Goal: Information Seeking & Learning: Get advice/opinions

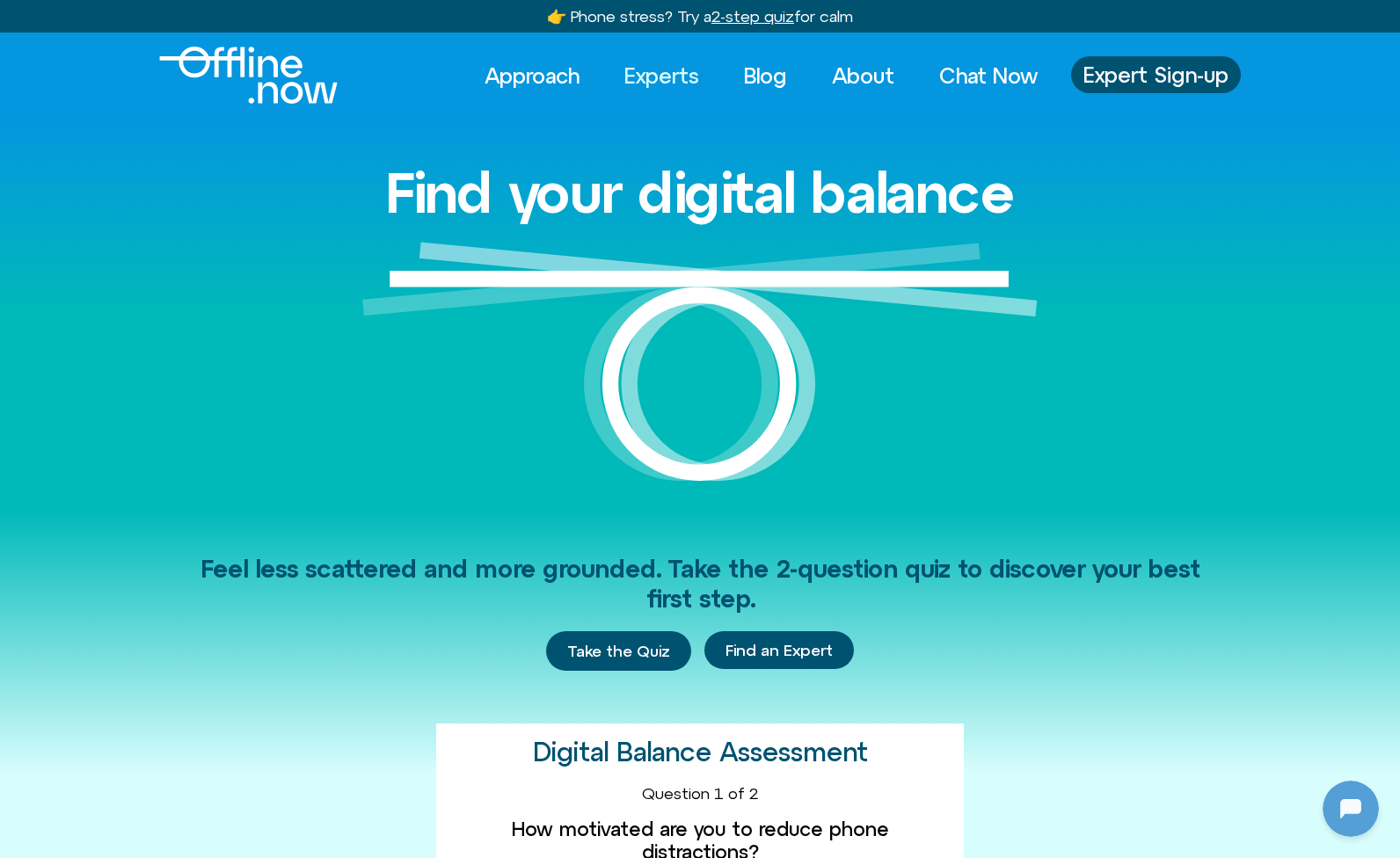
click at [685, 66] on link "Experts" at bounding box center [662, 75] width 106 height 39
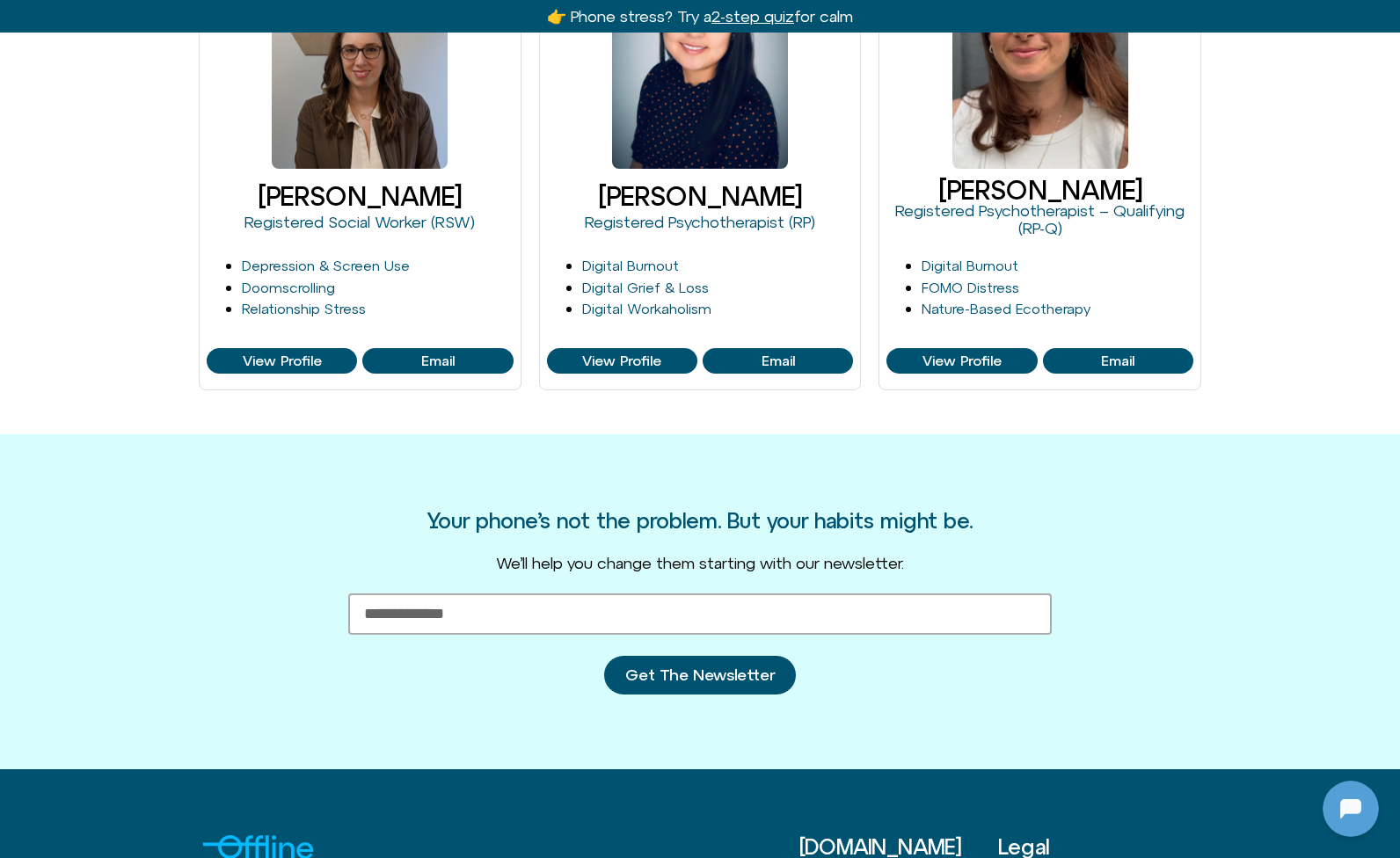
scroll to position [741, 0]
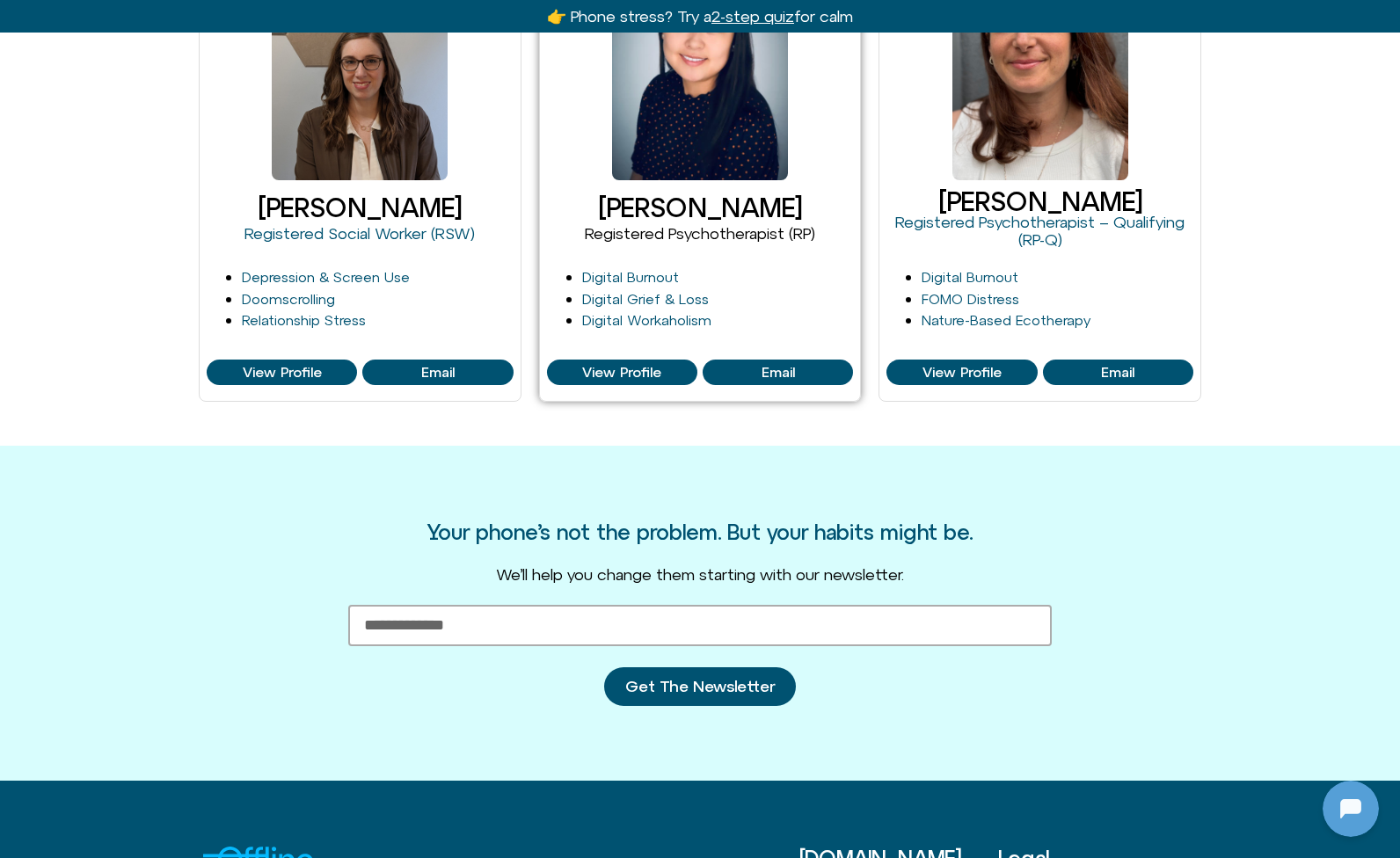
click at [653, 231] on link "Registered Psychotherapist (RP)" at bounding box center [700, 233] width 231 height 18
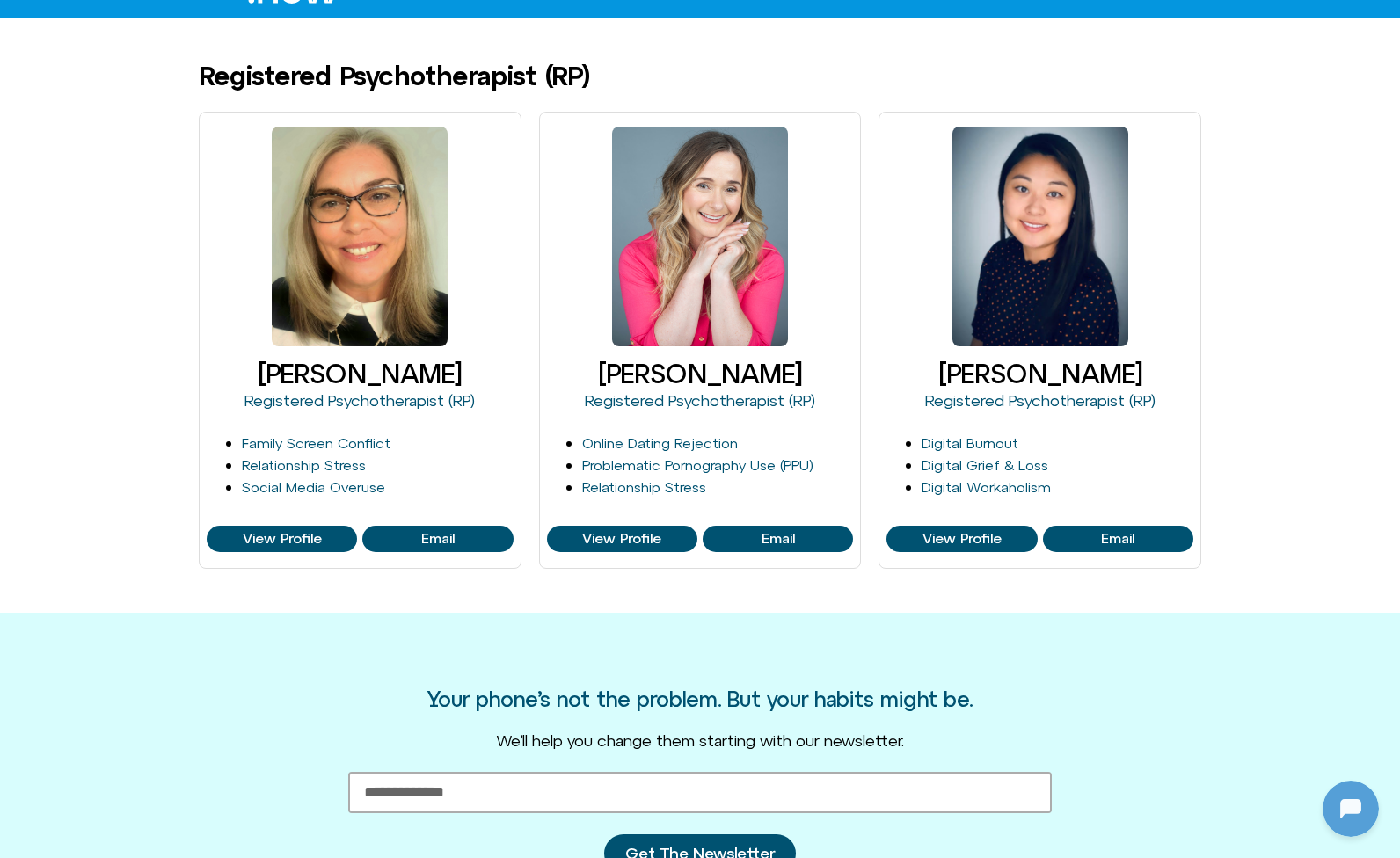
scroll to position [141, 0]
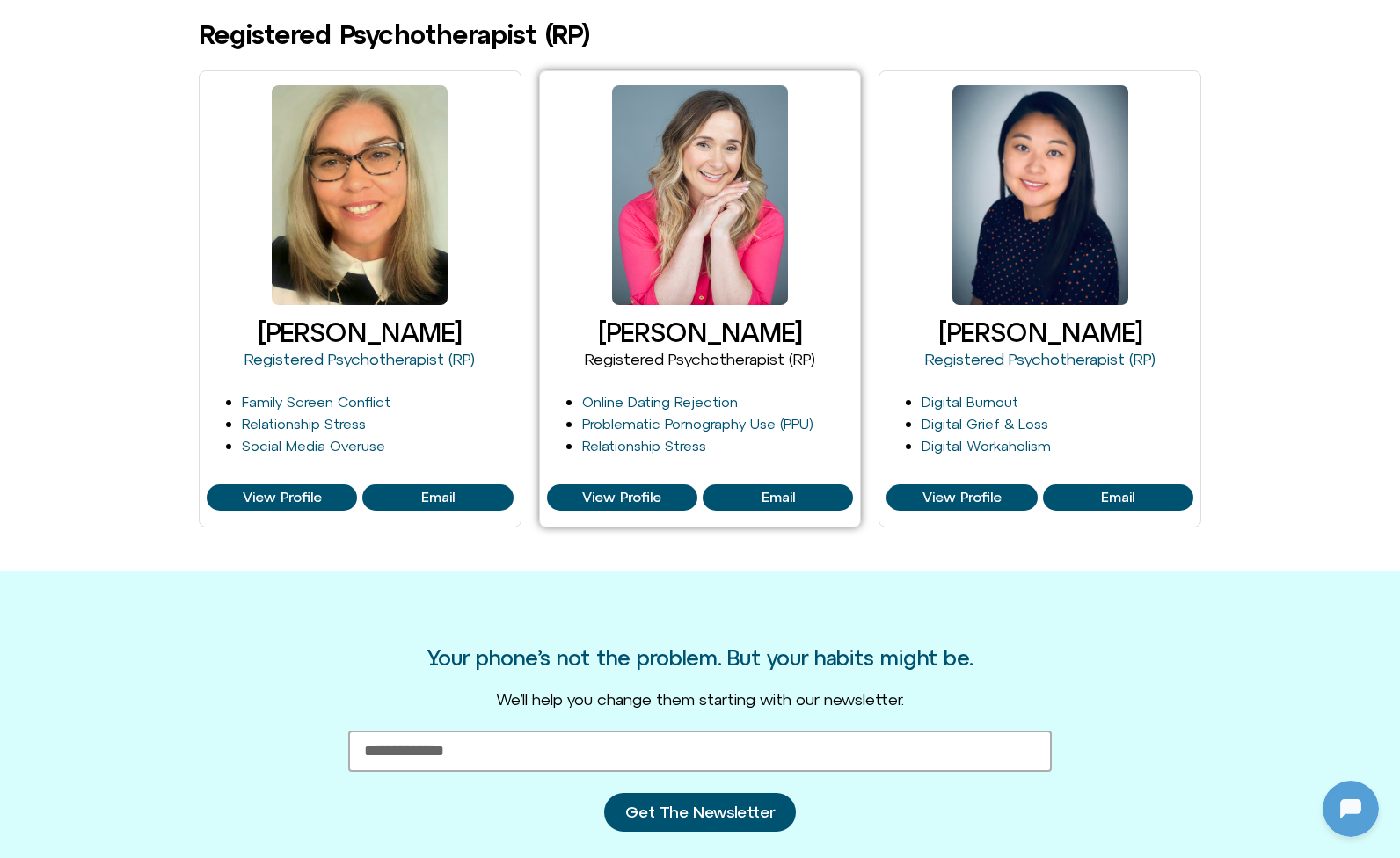
click at [623, 354] on link "Registered Psychotherapist (RP)" at bounding box center [700, 359] width 231 height 18
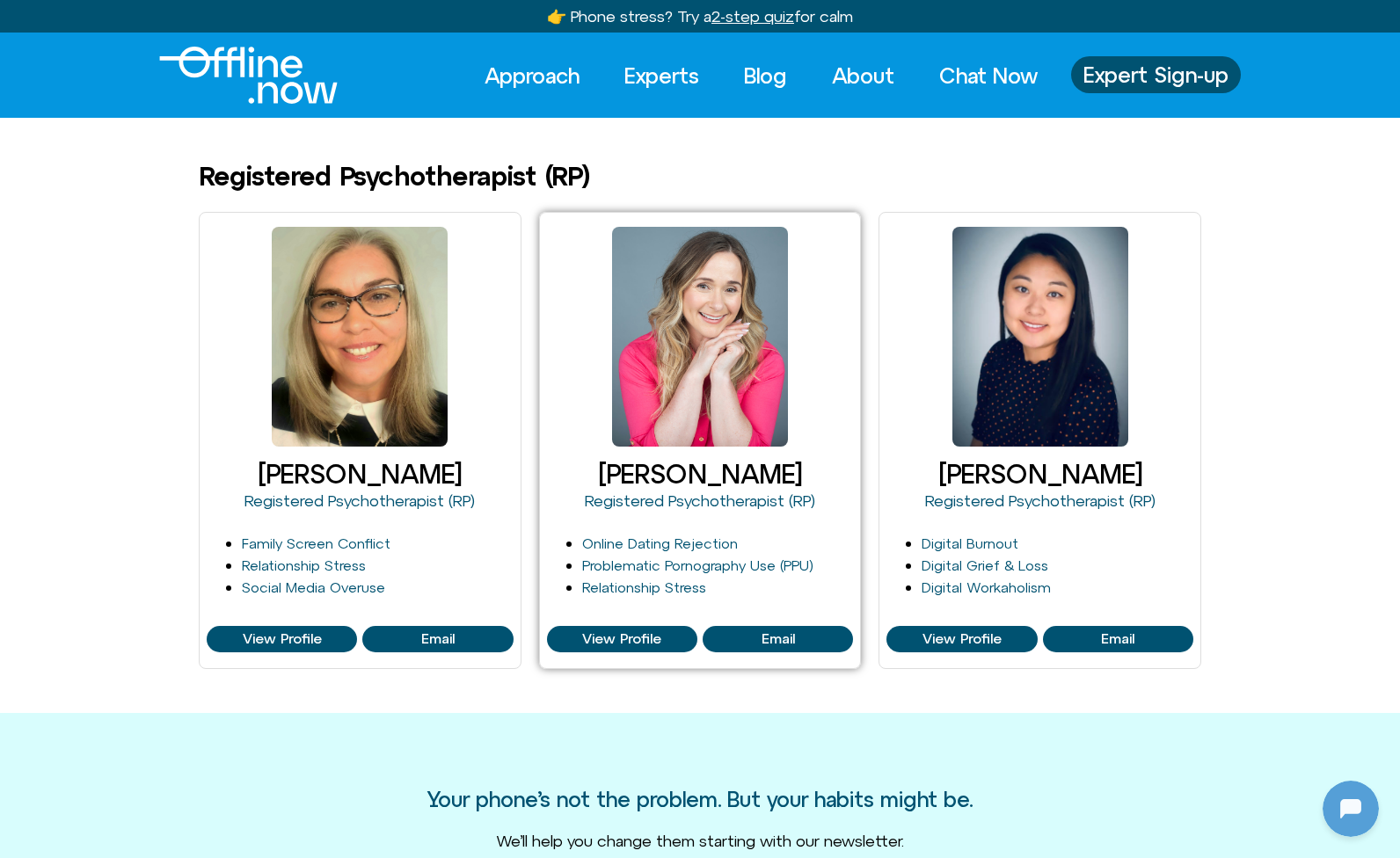
click at [709, 315] on div at bounding box center [700, 337] width 176 height 220
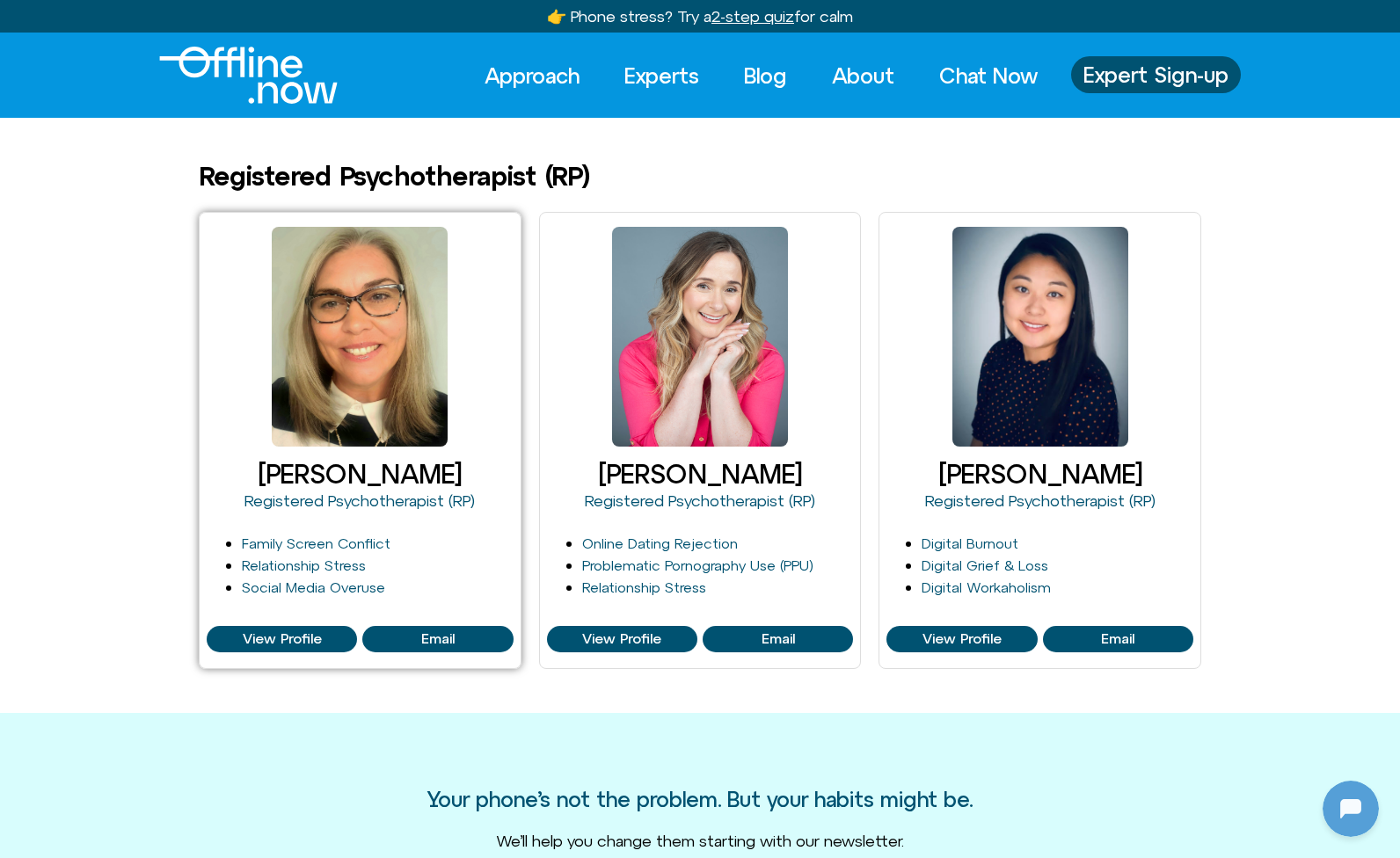
click at [415, 406] on div at bounding box center [359, 337] width 176 height 220
click at [286, 642] on span "View Profile" at bounding box center [282, 639] width 79 height 16
click at [381, 469] on link "Siobhan Chirico" at bounding box center [360, 473] width 204 height 30
click at [327, 497] on link "Registered Psychotherapist (RP)" at bounding box center [360, 500] width 231 height 18
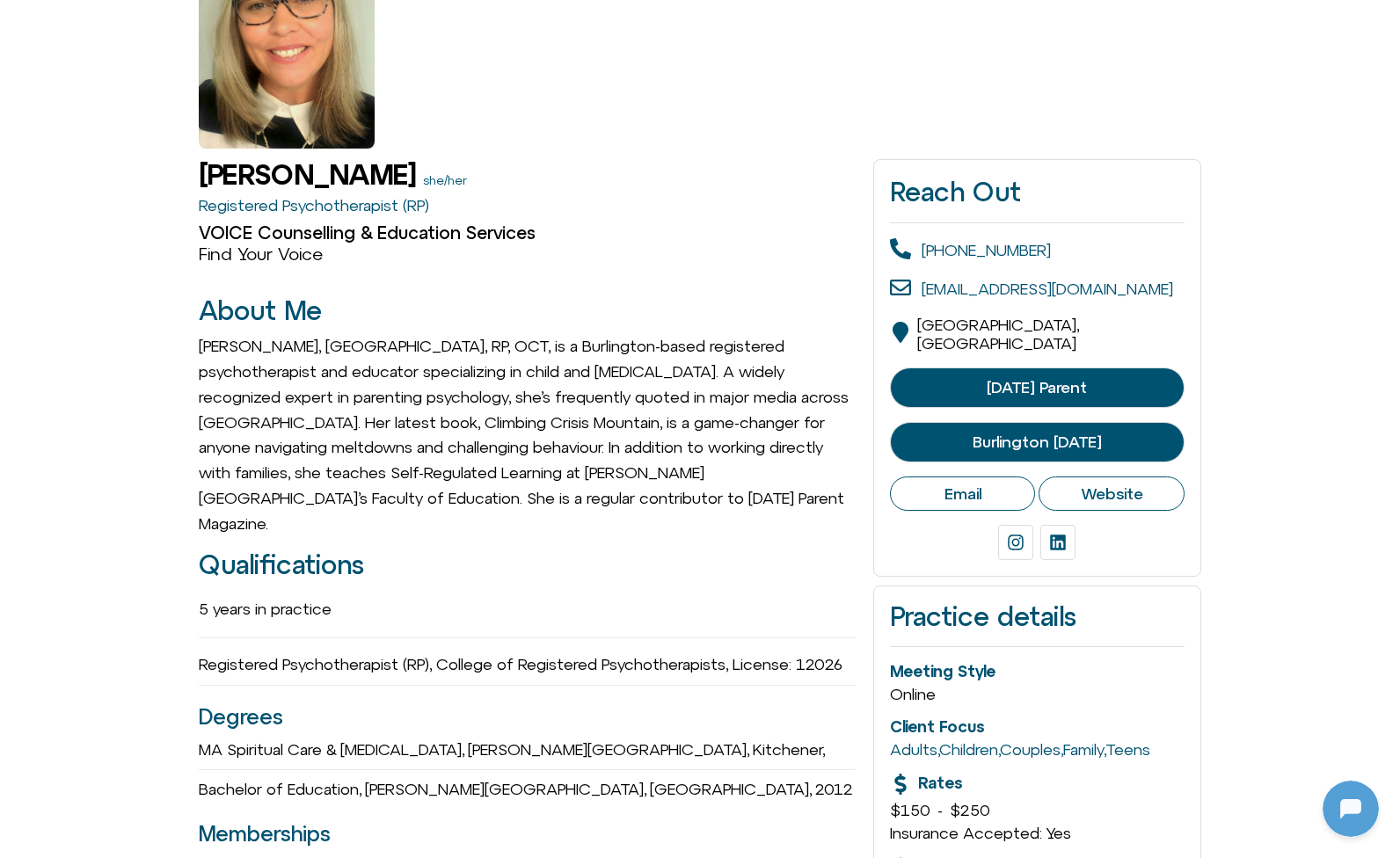
scroll to position [195, 0]
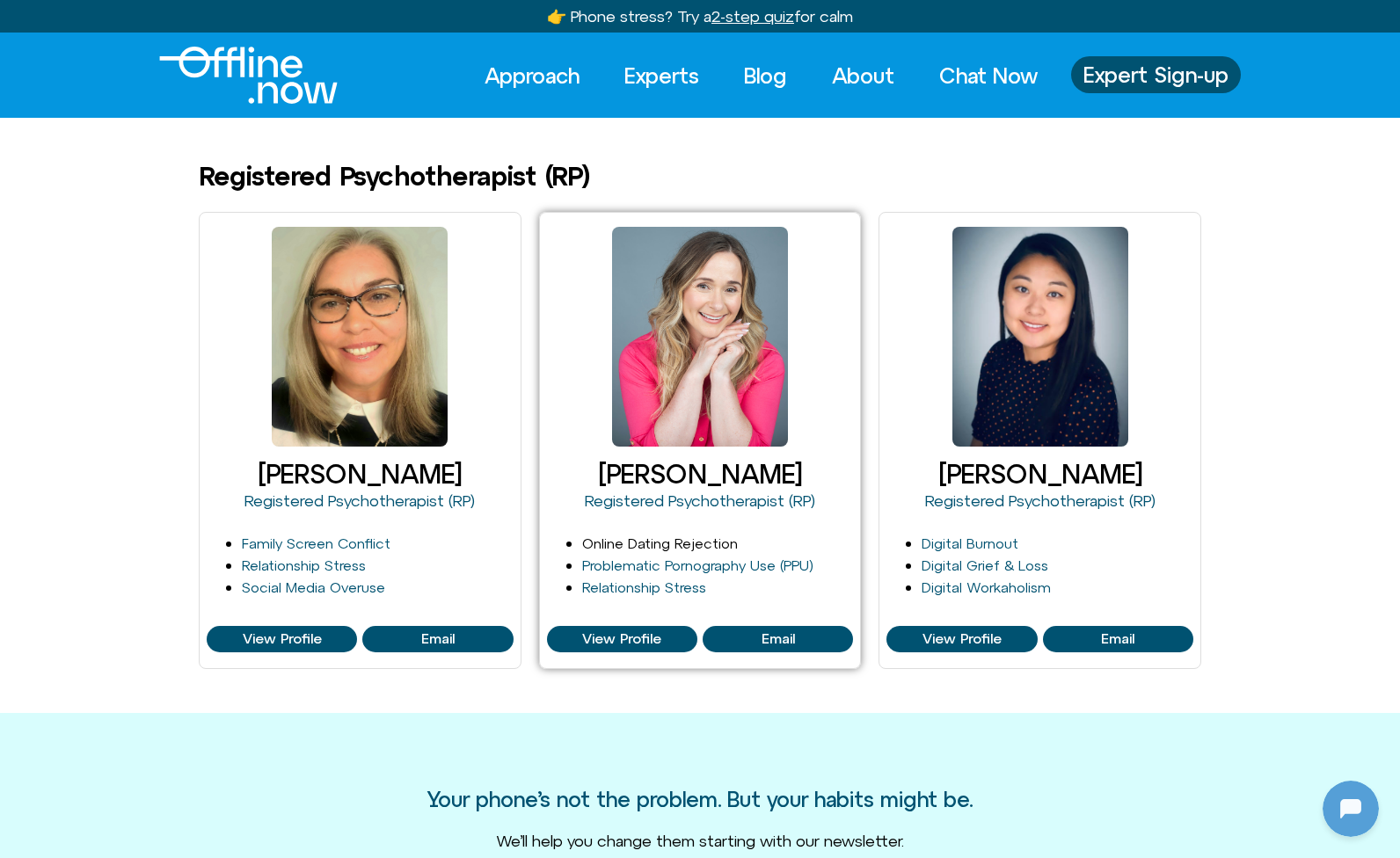
click at [705, 540] on link "Online Dating Rejection" at bounding box center [660, 543] width 156 height 16
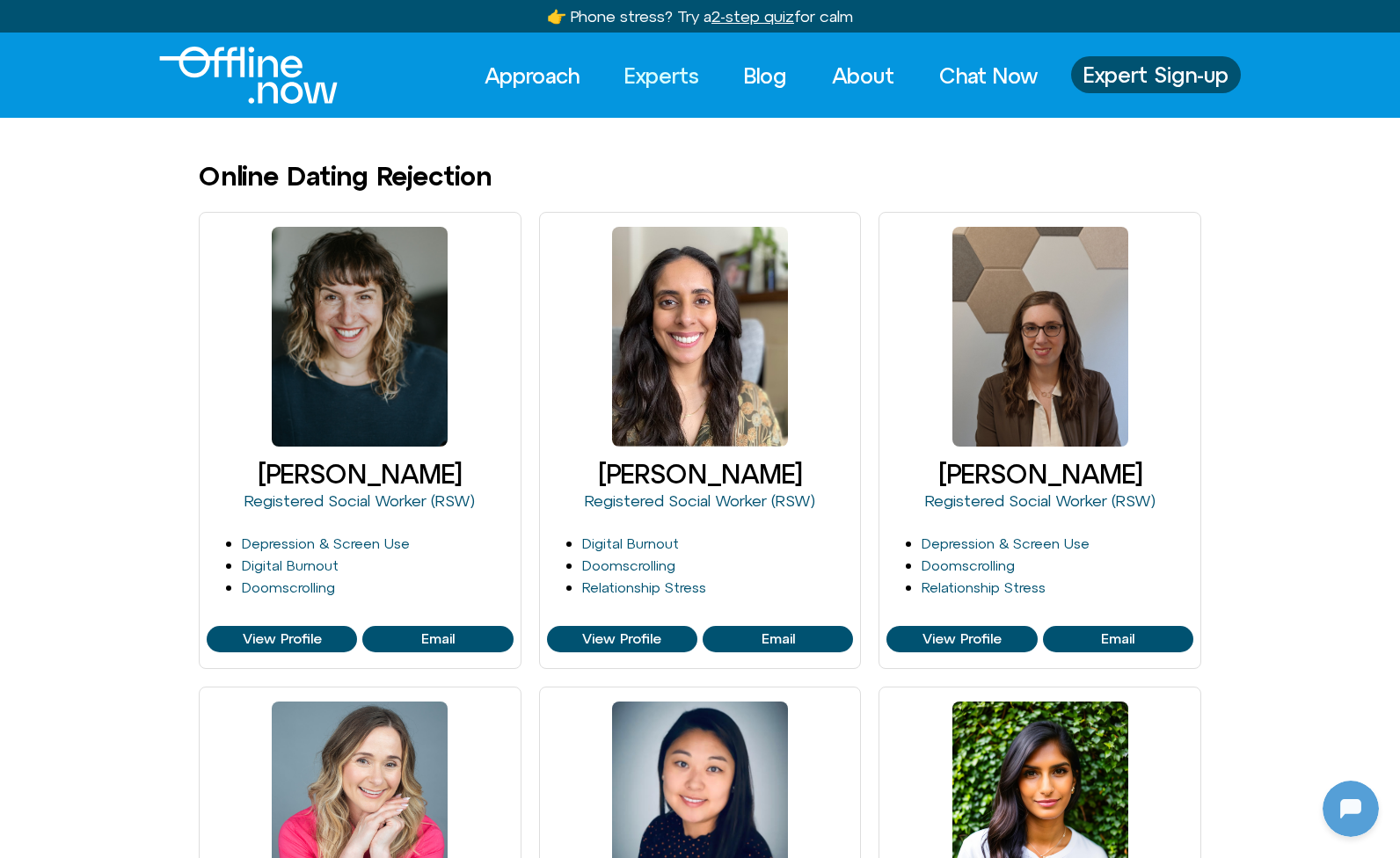
click at [670, 74] on link "Experts" at bounding box center [662, 75] width 106 height 39
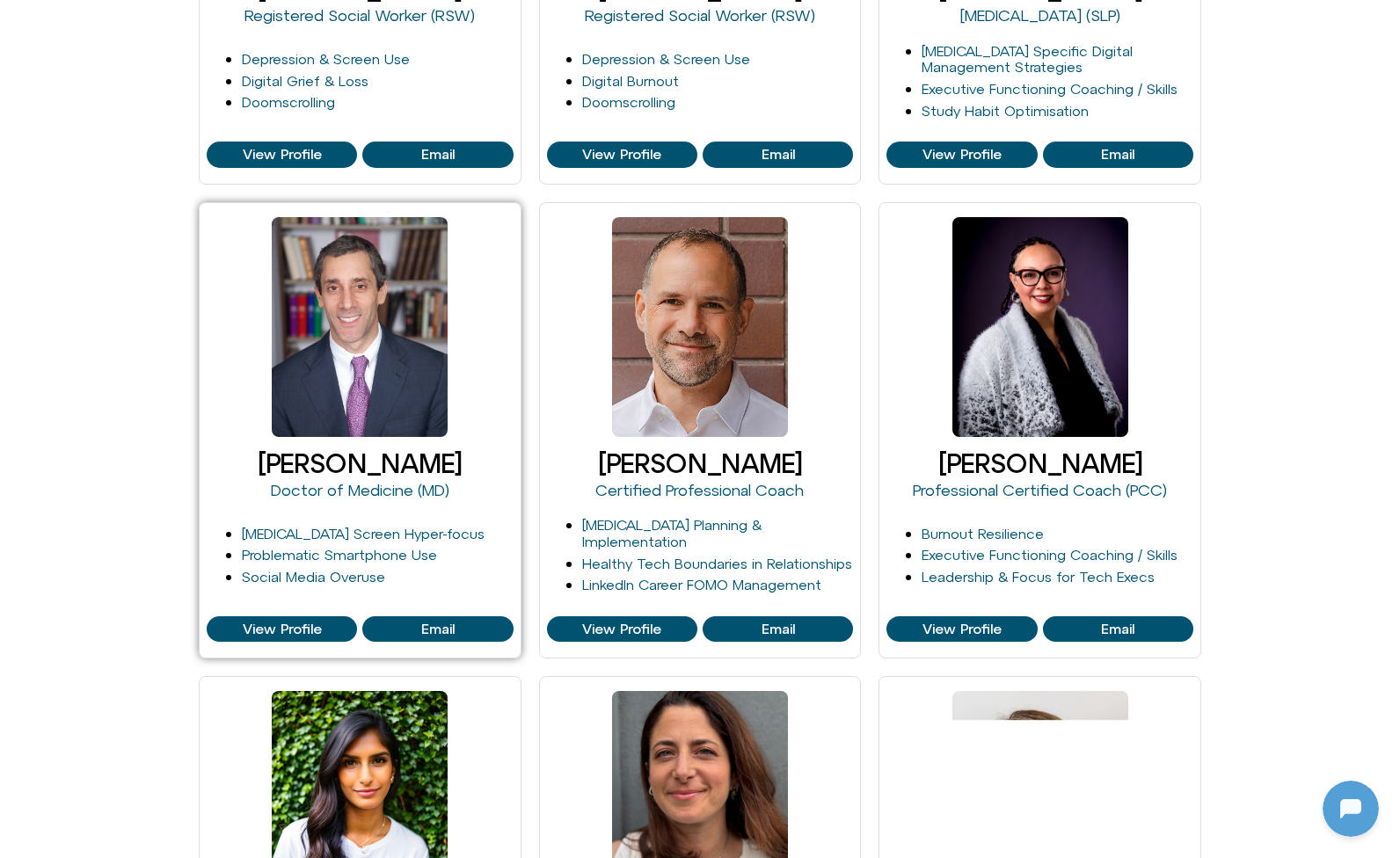
scroll to position [633, 0]
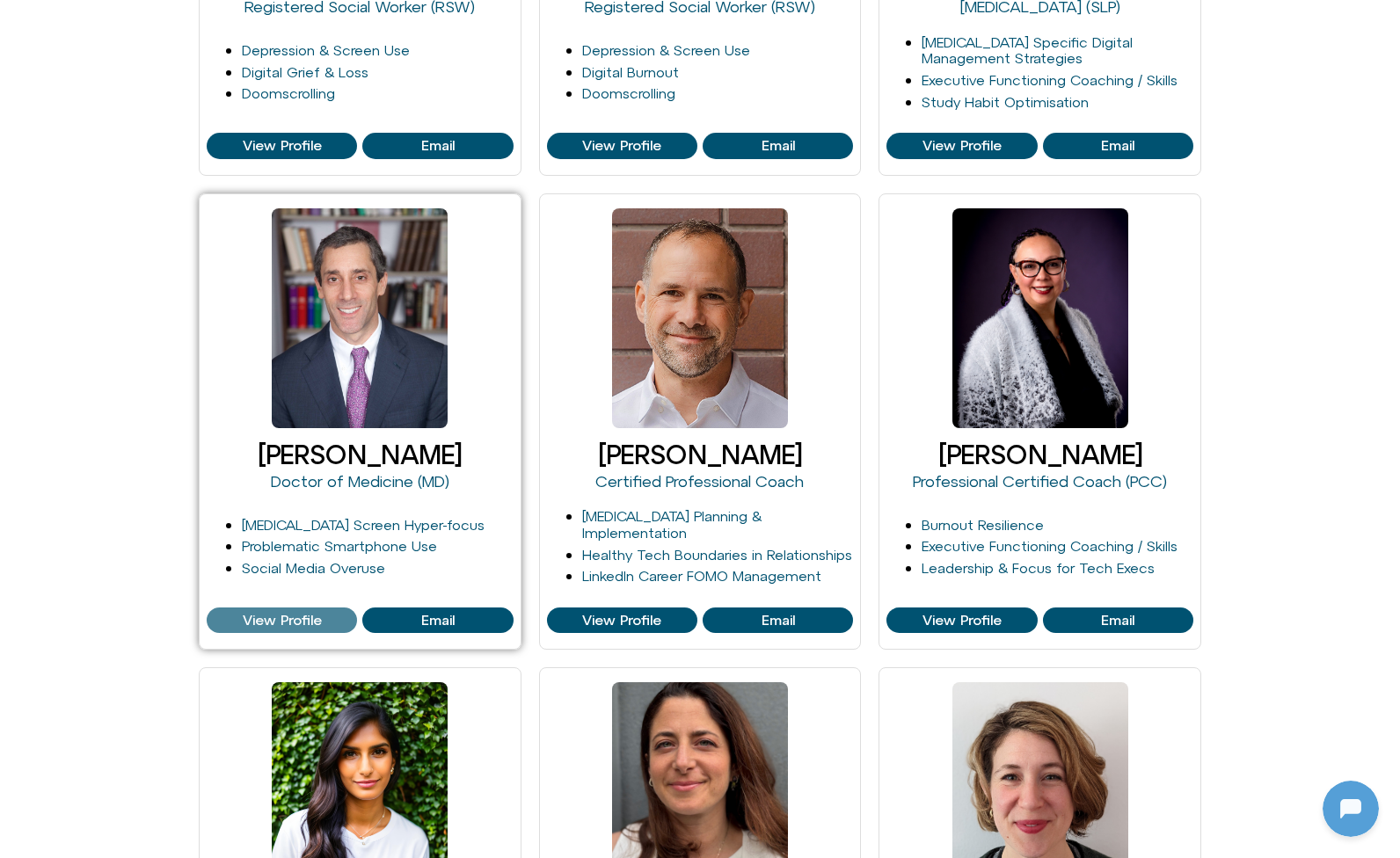
click at [289, 622] on span "View Profile" at bounding box center [282, 621] width 79 height 16
